Goal: Task Accomplishment & Management: Complete application form

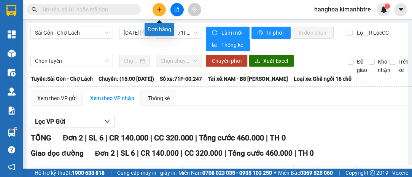
click at [160, 8] on icon "plus" at bounding box center [159, 9] width 5 height 5
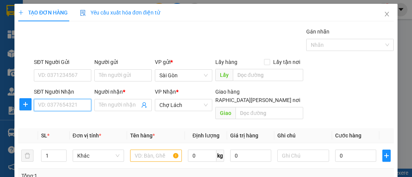
click at [66, 102] on input "SĐT Người Nhận" at bounding box center [62, 105] width 57 height 12
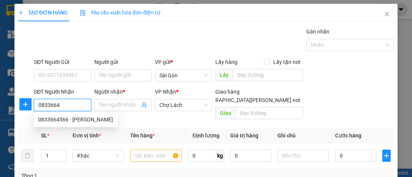
click at [48, 119] on div "0833664566 - [PERSON_NAME]" at bounding box center [75, 119] width 75 height 8
type input "0833664566"
type input "VINH"
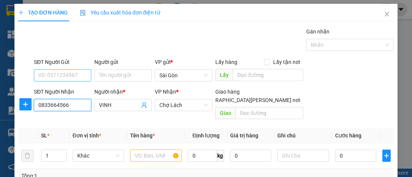
type input "0833664566"
click at [63, 71] on input "SĐT Người Gửi" at bounding box center [62, 75] width 57 height 12
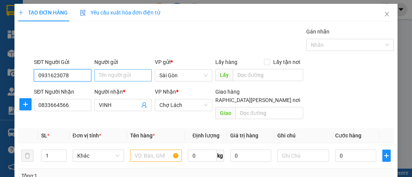
type input "0931623078"
click at [98, 72] on input "Người gửi" at bounding box center [122, 75] width 57 height 12
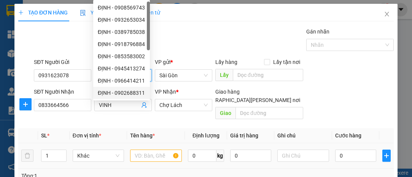
type input "ĐỊNH"
click at [138, 149] on input "text" at bounding box center [156, 155] width 52 height 12
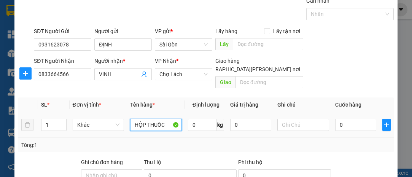
scroll to position [69, 0]
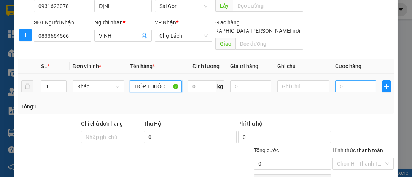
type input "HỘP THUỐC"
click at [350, 80] on input "0" at bounding box center [355, 86] width 41 height 12
type input "002"
type input "2"
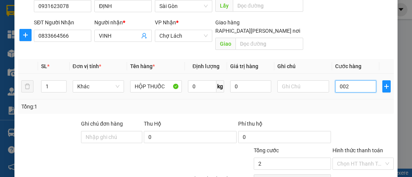
type input "0.020"
type input "20"
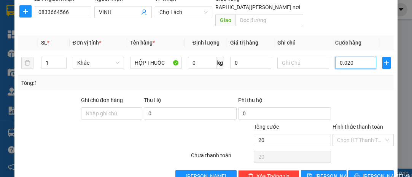
scroll to position [103, 0]
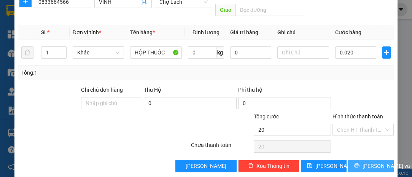
click at [366, 162] on span "[PERSON_NAME] và In" at bounding box center [388, 166] width 53 height 8
type input "20.000"
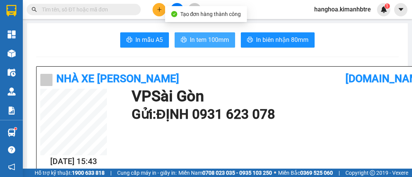
click at [219, 39] on span "In tem 100mm" at bounding box center [209, 40] width 39 height 10
